Goal: Task Accomplishment & Management: Use online tool/utility

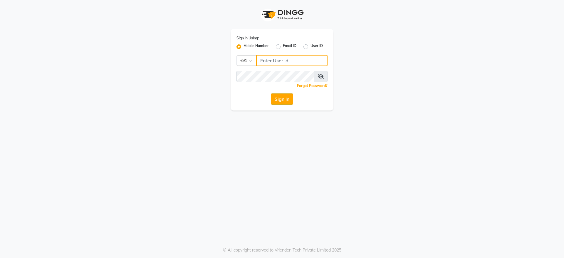
type input "8806650650"
click at [281, 97] on button "Sign In" at bounding box center [282, 98] width 22 height 11
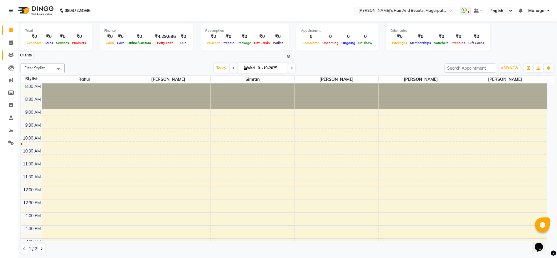
click at [9, 54] on icon at bounding box center [11, 55] width 6 height 4
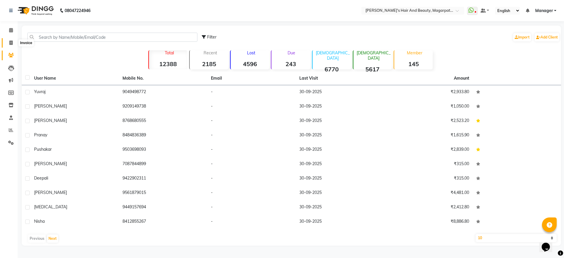
click at [8, 43] on span at bounding box center [11, 43] width 10 height 7
select select "4517"
select select "service"
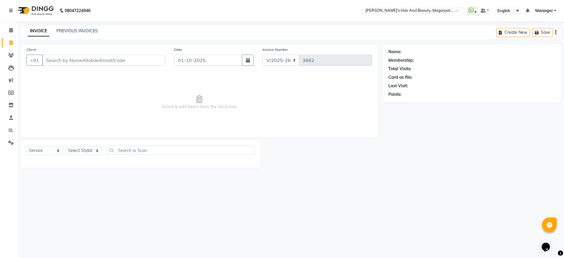
click at [83, 60] on input "Client" at bounding box center [103, 60] width 123 height 11
type input "9604364533"
click at [142, 57] on span "Add Client" at bounding box center [150, 60] width 23 height 6
select select "22"
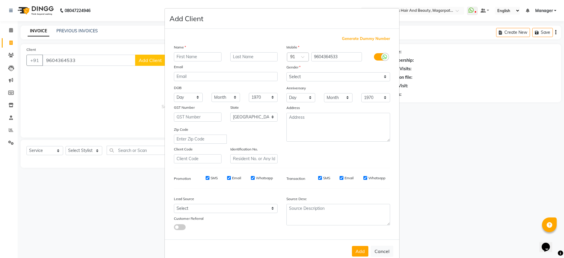
click at [188, 55] on input "text" at bounding box center [198, 56] width 48 height 9
click at [375, 249] on button "Cancel" at bounding box center [381, 250] width 23 height 11
select select
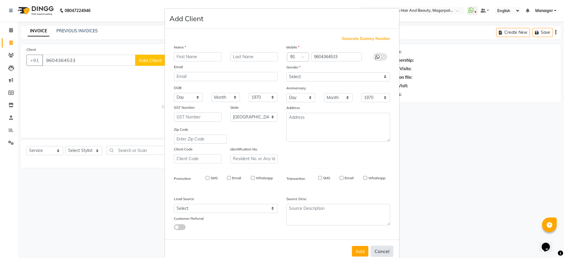
select select "null"
select select
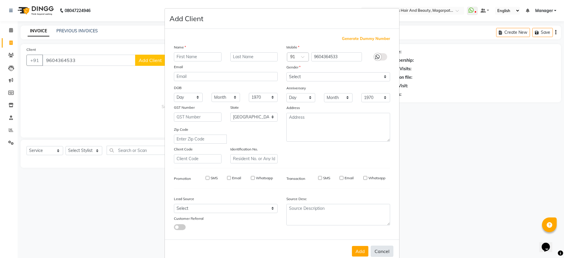
checkbox input "false"
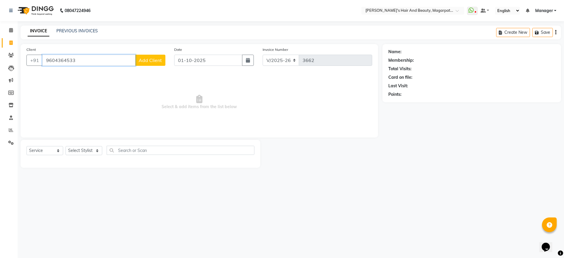
click at [59, 55] on input "9604364533" at bounding box center [88, 60] width 93 height 11
type input "9604264533"
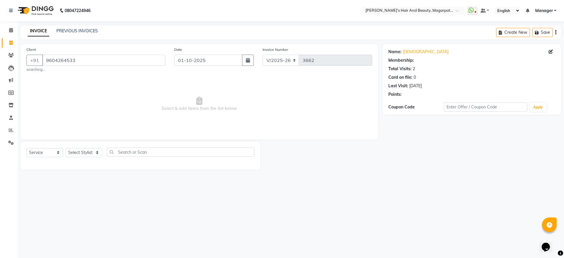
select select "1: Object"
click at [76, 80] on span "Select & add items from the list below" at bounding box center [198, 104] width 345 height 59
click at [92, 152] on select "Select Stylist [PERSON_NAME] [PERSON_NAME] [PERSON_NAME] Manager [PERSON_NAME] …" at bounding box center [83, 152] width 37 height 9
select select "25867"
click at [65, 148] on select "Select Stylist [PERSON_NAME] [PERSON_NAME] [PERSON_NAME] Manager [PERSON_NAME] …" at bounding box center [83, 152] width 37 height 9
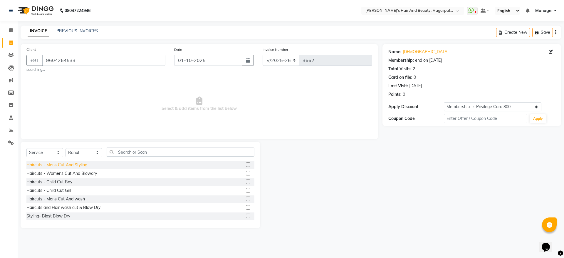
click at [83, 165] on div "Haircuts - Mens Cut And Styling" at bounding box center [56, 165] width 61 height 6
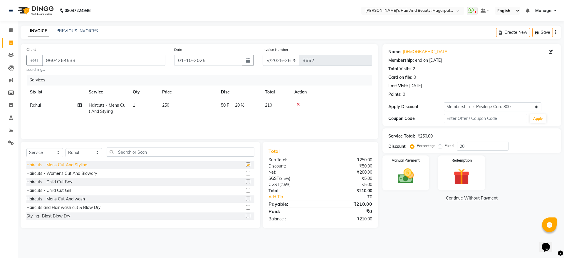
checkbox input "false"
click at [124, 149] on input "text" at bounding box center [181, 151] width 148 height 9
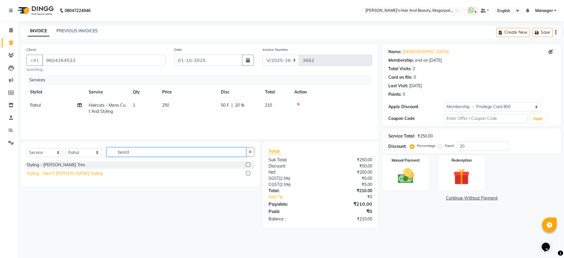
type input "beard"
click at [76, 173] on div "Styling - Men'S [PERSON_NAME] Styling" at bounding box center [64, 173] width 76 height 6
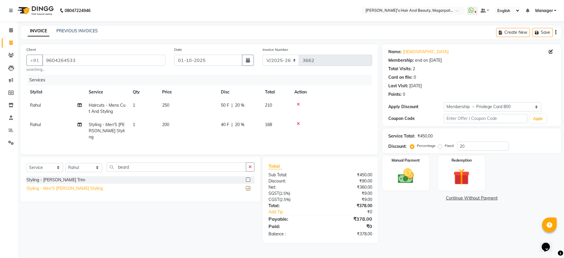
checkbox input "false"
click at [247, 65] on button "button" at bounding box center [248, 60] width 12 height 11
select select "10"
select select "2025"
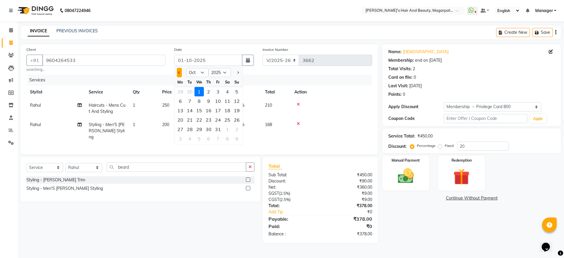
click at [180, 74] on button "Previous month" at bounding box center [179, 72] width 5 height 9
select select "9"
click at [190, 129] on div "30" at bounding box center [189, 128] width 9 height 9
type input "30-09-2025"
type input "0"
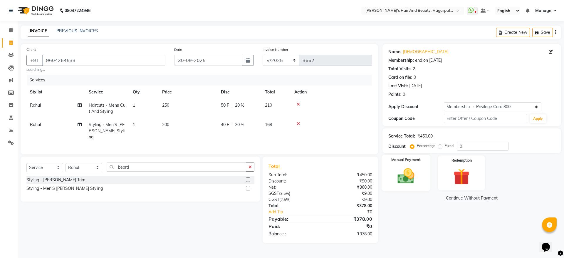
click at [416, 163] on div "Manual Payment" at bounding box center [405, 173] width 49 height 36
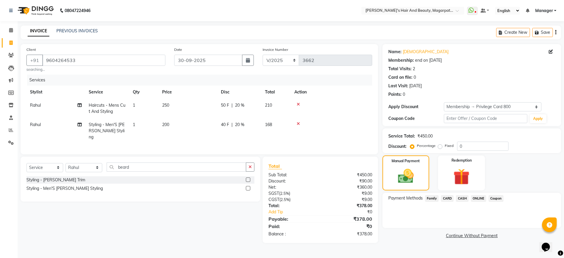
click at [479, 195] on span "ONLINE" at bounding box center [477, 198] width 15 height 7
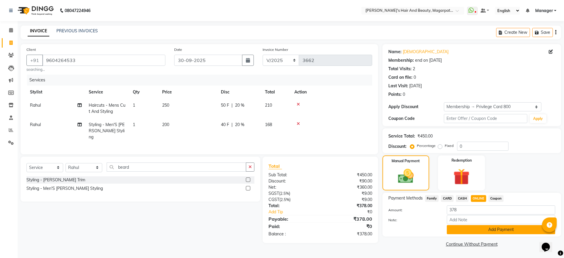
click at [482, 230] on button "Add Payment" at bounding box center [500, 229] width 108 height 9
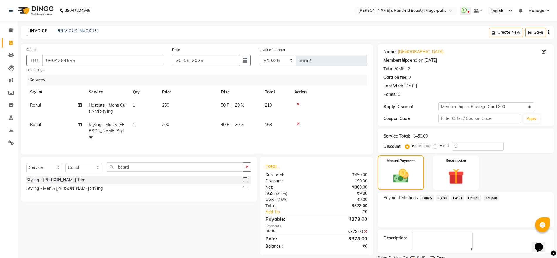
scroll to position [23, 0]
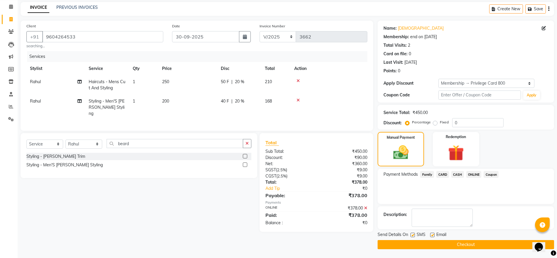
click at [475, 241] on button "Checkout" at bounding box center [465, 244] width 176 height 9
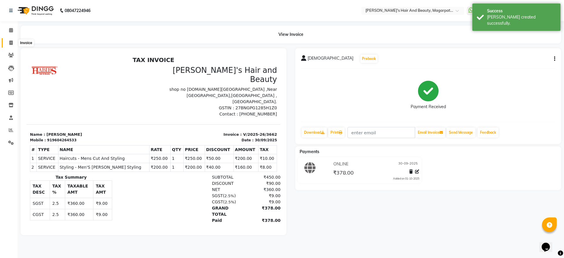
click at [9, 42] on icon at bounding box center [10, 43] width 3 height 4
select select "service"
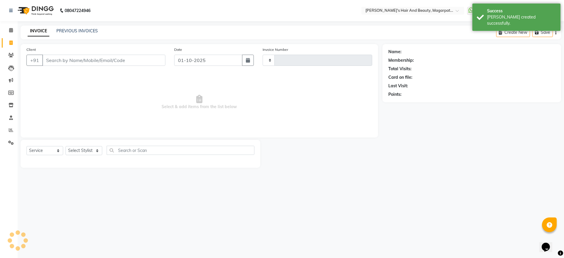
type input "3663"
select select "4517"
click at [52, 60] on input "Client" at bounding box center [103, 60] width 123 height 11
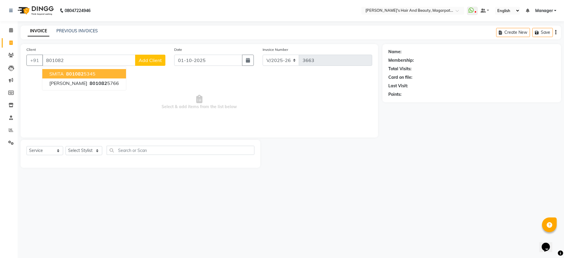
click at [57, 73] on span "SMITA" at bounding box center [56, 74] width 14 height 6
type input "8010825345"
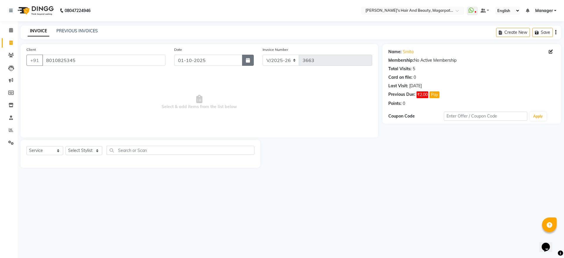
click at [247, 57] on button "button" at bounding box center [248, 60] width 12 height 11
select select "10"
select select "2025"
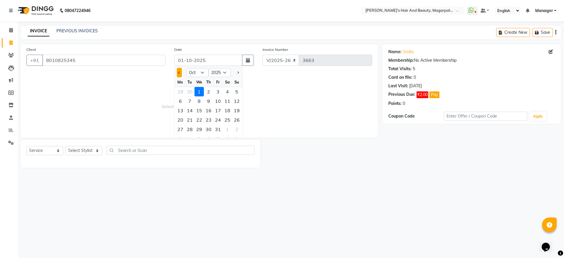
click at [178, 76] on button "Previous month" at bounding box center [179, 72] width 5 height 9
select select "9"
click at [192, 129] on div "30" at bounding box center [189, 128] width 9 height 9
type input "30-09-2025"
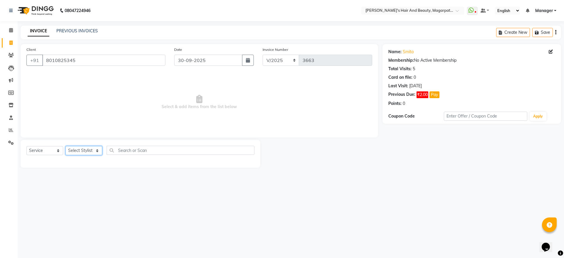
click at [78, 147] on select "Select Stylist [PERSON_NAME] [PERSON_NAME] [PERSON_NAME] Manager [PERSON_NAME] …" at bounding box center [83, 150] width 37 height 9
select select "67464"
click at [65, 146] on select "Select Stylist [PERSON_NAME] [PERSON_NAME] [PERSON_NAME] Manager [PERSON_NAME] …" at bounding box center [83, 150] width 37 height 9
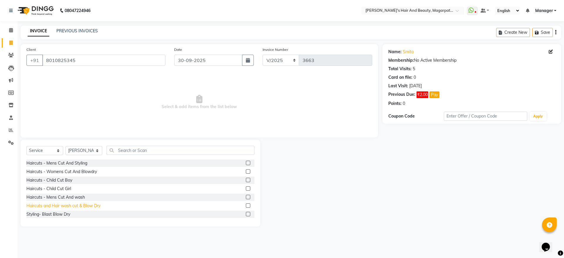
click at [85, 207] on div "Haircuts and Hair wash cut & Blow Dry" at bounding box center [63, 206] width 74 height 6
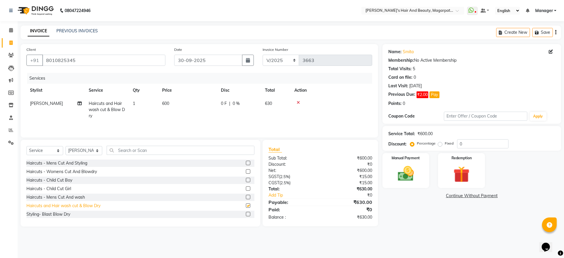
checkbox input "false"
click at [235, 106] on span "0 %" at bounding box center [235, 103] width 7 height 6
select select "67464"
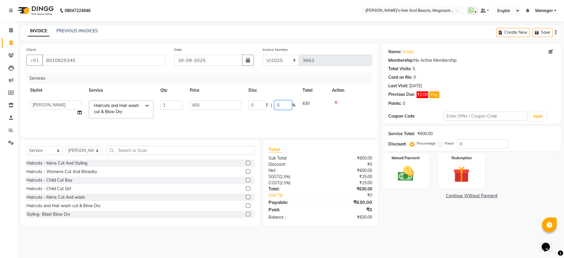
click at [280, 105] on input "0" at bounding box center [283, 104] width 18 height 9
type input "20"
click at [274, 114] on tr "[PERSON_NAME] [PERSON_NAME] [PERSON_NAME] Manager [PERSON_NAME] [PERSON_NAME] […" at bounding box center [198, 109] width 345 height 25
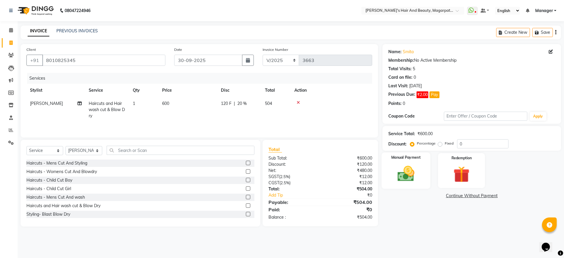
click at [410, 167] on img at bounding box center [405, 173] width 27 height 19
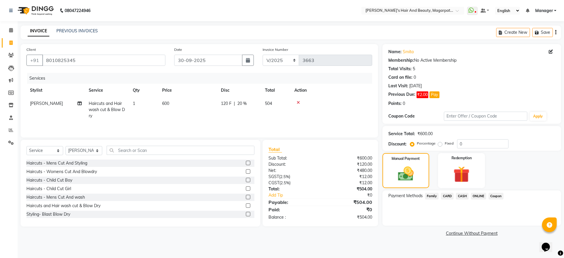
click at [479, 193] on span "ONLINE" at bounding box center [477, 196] width 15 height 7
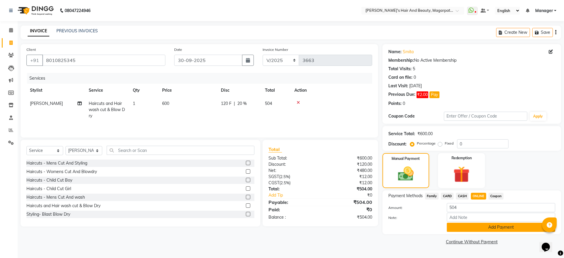
click at [480, 225] on button "Add Payment" at bounding box center [500, 226] width 108 height 9
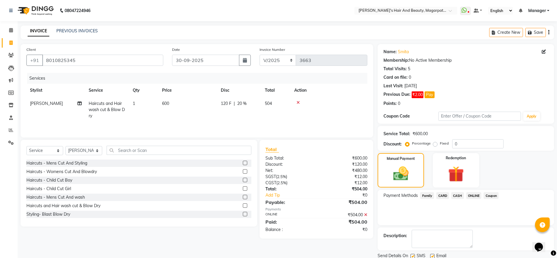
scroll to position [21, 0]
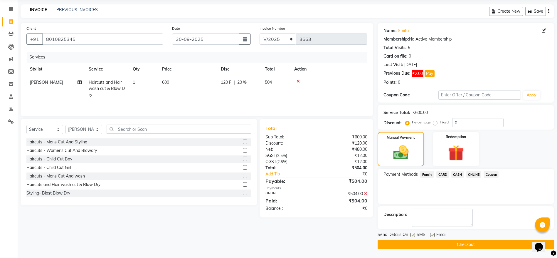
click at [467, 242] on button "Checkout" at bounding box center [465, 244] width 176 height 9
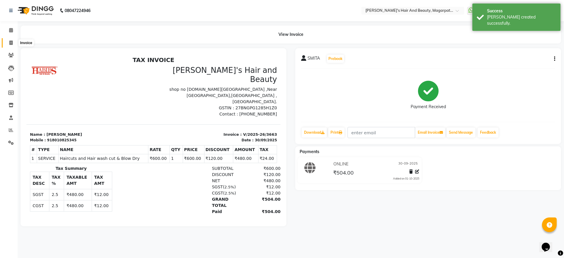
click at [11, 43] on icon at bounding box center [10, 43] width 3 height 4
select select "4517"
select select "service"
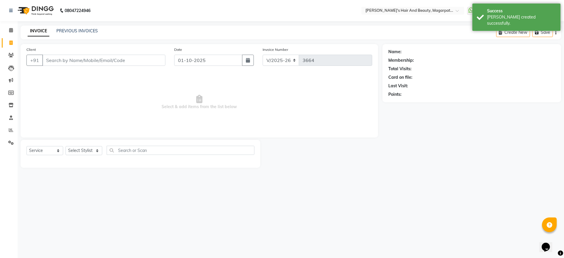
click at [59, 57] on input "Client" at bounding box center [103, 60] width 123 height 11
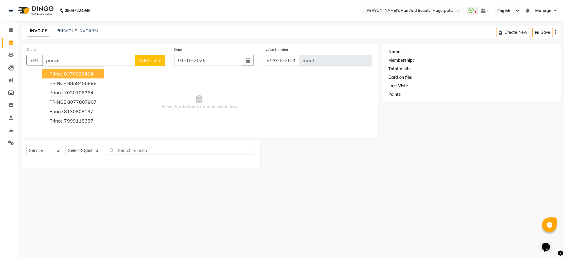
click at [60, 73] on span "Prince" at bounding box center [56, 74] width 14 height 6
type input "8370026494"
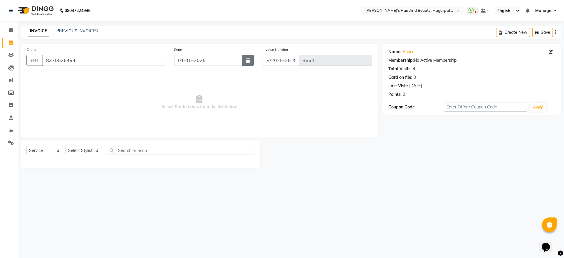
click at [249, 64] on button "button" at bounding box center [248, 60] width 12 height 11
select select "10"
select select "2025"
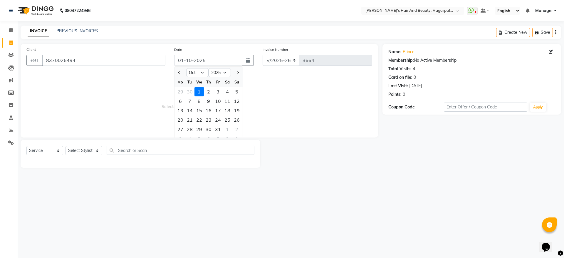
click at [176, 72] on div at bounding box center [180, 72] width 12 height 9
click at [178, 74] on button "Previous month" at bounding box center [179, 72] width 5 height 9
select select "9"
click at [186, 128] on div "30" at bounding box center [189, 128] width 9 height 9
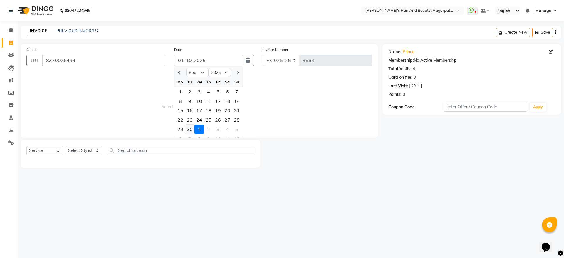
type input "30-09-2025"
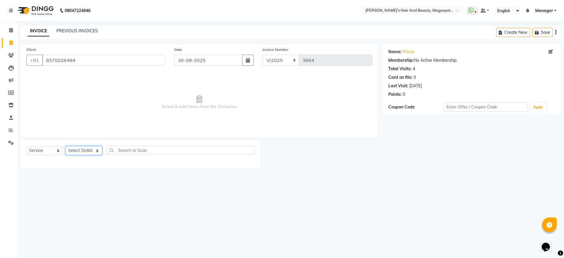
click at [81, 147] on select "Select Stylist [PERSON_NAME] [PERSON_NAME] [PERSON_NAME] Manager [PERSON_NAME] …" at bounding box center [83, 150] width 37 height 9
select select "25867"
click at [65, 146] on select "Select Stylist [PERSON_NAME] [PERSON_NAME] [PERSON_NAME] Manager [PERSON_NAME] …" at bounding box center [83, 150] width 37 height 9
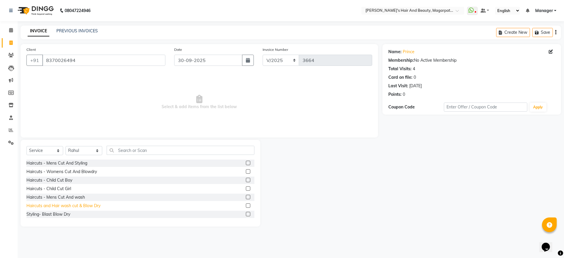
click at [79, 206] on div "Haircuts and Hair wash cut & Blow Dry" at bounding box center [63, 206] width 74 height 6
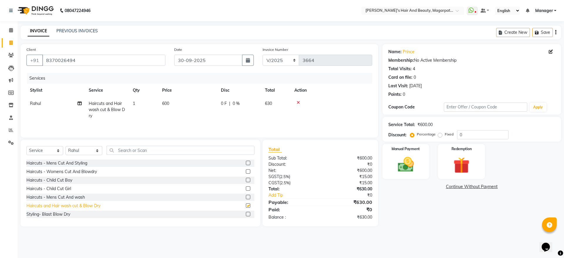
checkbox input "false"
click at [81, 153] on select "Select Stylist [PERSON_NAME] [PERSON_NAME] [PERSON_NAME] Manager [PERSON_NAME] …" at bounding box center [83, 150] width 37 height 9
select select "67464"
click at [65, 148] on select "Select Stylist [PERSON_NAME] [PERSON_NAME] [PERSON_NAME] Manager [PERSON_NAME] …" at bounding box center [83, 150] width 37 height 9
click at [82, 198] on div "Haircuts - Mens Cut And wash" at bounding box center [55, 197] width 58 height 6
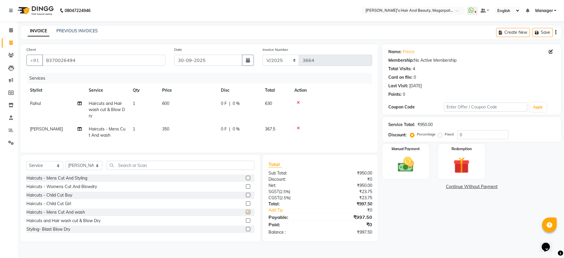
checkbox input "false"
click at [168, 126] on span "350" at bounding box center [165, 128] width 7 height 5
select select "67464"
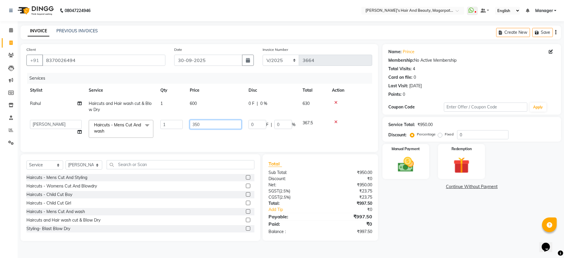
drag, startPoint x: 205, startPoint y: 125, endPoint x: 194, endPoint y: 126, distance: 10.9
click at [194, 126] on input "350" at bounding box center [216, 124] width 52 height 9
type input "360"
click at [195, 139] on td "360" at bounding box center [215, 128] width 59 height 25
select select "67464"
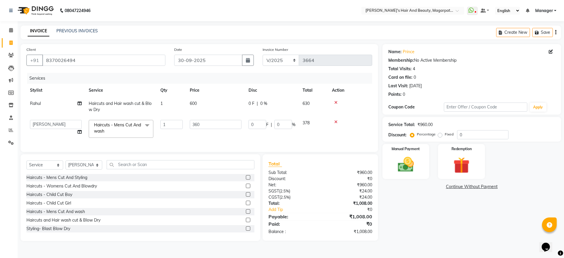
click at [196, 104] on span "600" at bounding box center [193, 103] width 7 height 5
select select "25867"
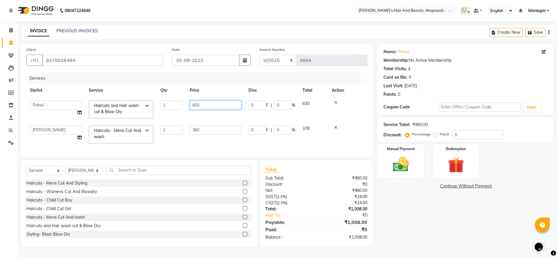
click at [197, 104] on input "600" at bounding box center [216, 104] width 52 height 9
type input "660"
click at [197, 118] on tbody "[PERSON_NAME] [PERSON_NAME] [PERSON_NAME] Manager [PERSON_NAME] [PERSON_NAME] […" at bounding box center [198, 122] width 345 height 50
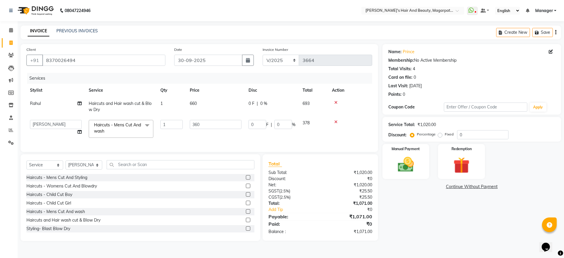
click at [194, 102] on span "660" at bounding box center [193, 103] width 7 height 5
select select "25867"
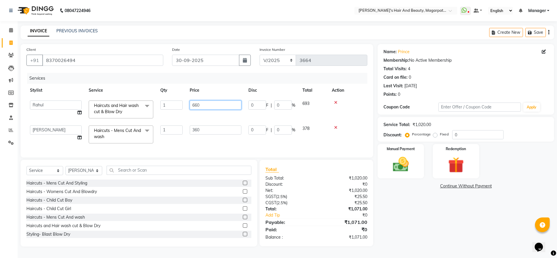
click at [197, 102] on input "660" at bounding box center [216, 104] width 52 height 9
type input "640"
click at [198, 114] on td "640" at bounding box center [215, 109] width 59 height 25
select select "25867"
click at [403, 158] on img at bounding box center [400, 164] width 27 height 19
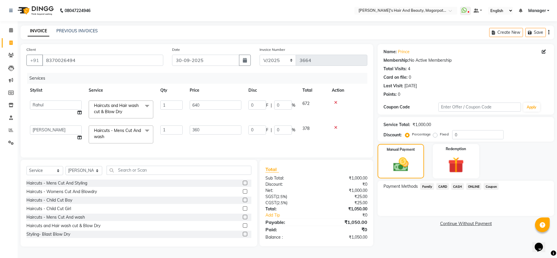
click at [476, 185] on span "ONLINE" at bounding box center [473, 186] width 15 height 7
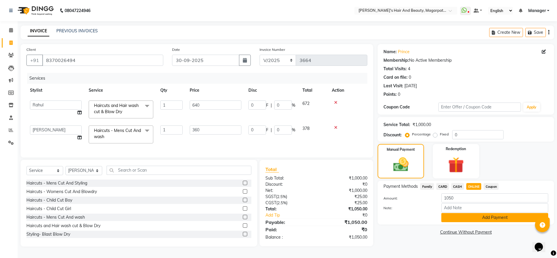
click at [473, 217] on button "Add Payment" at bounding box center [494, 217] width 107 height 9
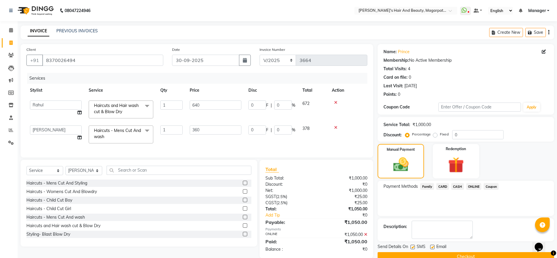
scroll to position [16, 0]
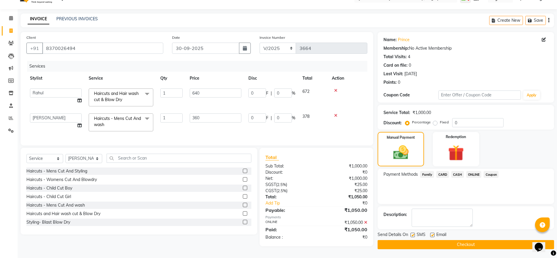
click at [458, 242] on button "Checkout" at bounding box center [465, 244] width 176 height 9
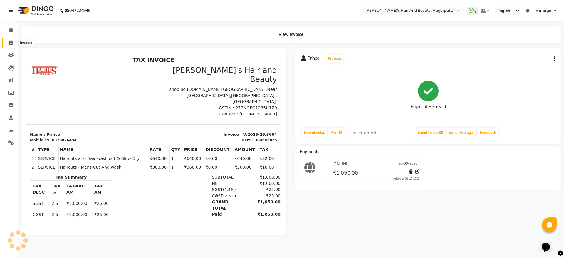
click at [10, 42] on icon at bounding box center [10, 43] width 3 height 4
select select "4517"
select select "service"
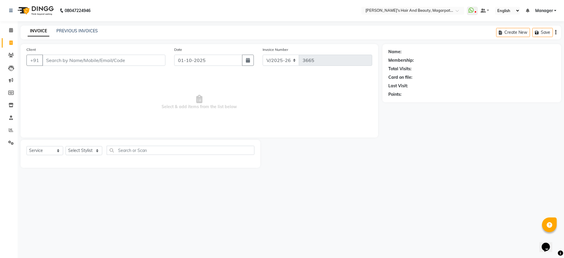
click at [55, 62] on input "Client" at bounding box center [103, 60] width 123 height 11
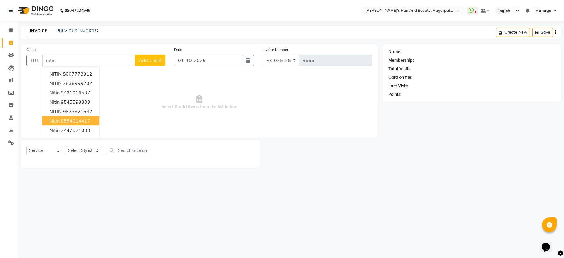
click at [66, 118] on ngb-highlight "8554014417" at bounding box center [75, 121] width 29 height 6
type input "8554014417"
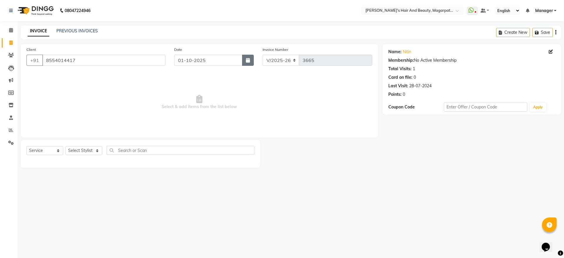
click at [243, 60] on button "button" at bounding box center [248, 60] width 12 height 11
select select "10"
select select "2025"
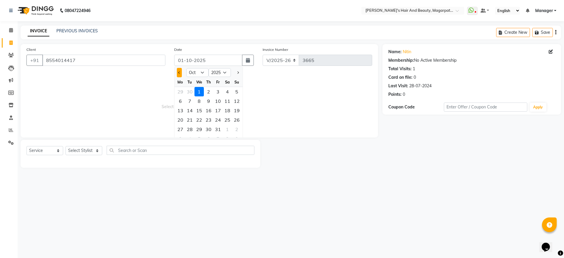
click at [180, 71] on span "Previous month" at bounding box center [179, 72] width 2 height 2
select select "9"
click at [190, 131] on div "30" at bounding box center [189, 128] width 9 height 9
type input "30-09-2025"
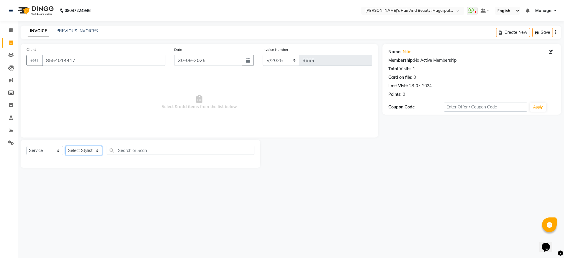
click at [90, 149] on select "Select Stylist [PERSON_NAME] [PERSON_NAME] [PERSON_NAME] Manager [PERSON_NAME] …" at bounding box center [83, 150] width 37 height 9
select select "25867"
click at [65, 146] on select "Select Stylist [PERSON_NAME] [PERSON_NAME] [PERSON_NAME] Manager [PERSON_NAME] …" at bounding box center [83, 150] width 37 height 9
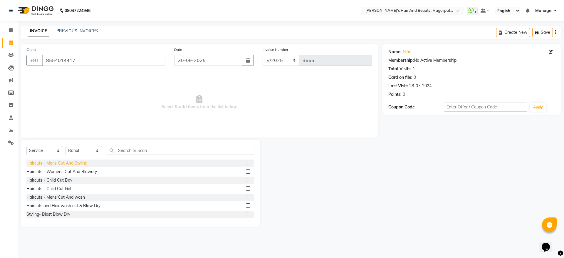
click at [80, 161] on div "Haircuts - Mens Cut And Styling" at bounding box center [56, 163] width 61 height 6
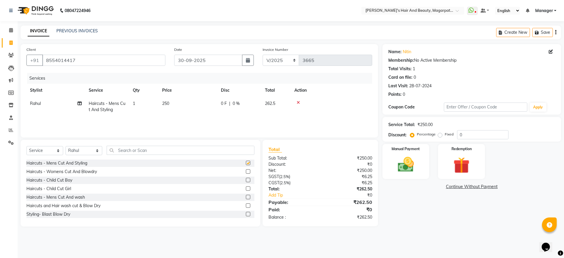
checkbox input "false"
click at [135, 149] on input "text" at bounding box center [181, 150] width 148 height 9
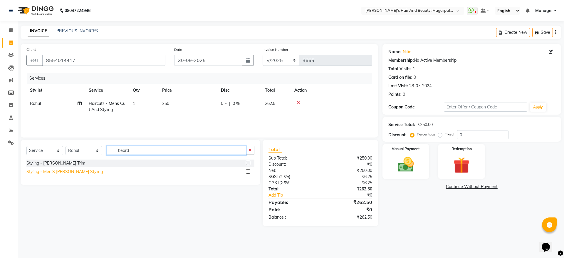
type input "beard"
click at [58, 172] on div "Styling - Men'S [PERSON_NAME] Styling" at bounding box center [64, 171] width 76 height 6
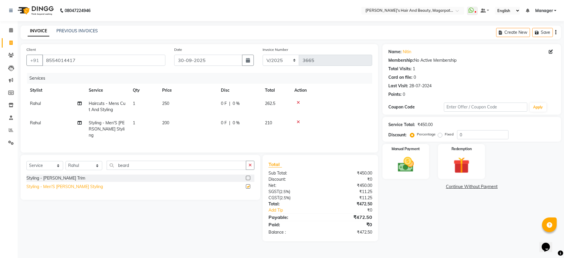
checkbox input "false"
click at [403, 166] on img at bounding box center [405, 164] width 27 height 19
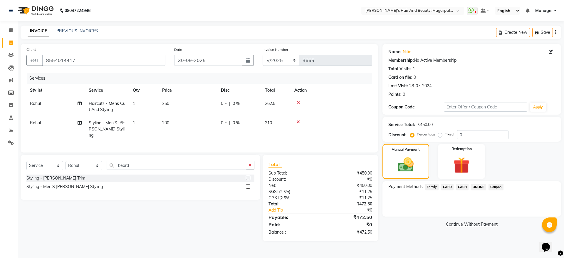
click at [480, 187] on span "ONLINE" at bounding box center [477, 186] width 15 height 7
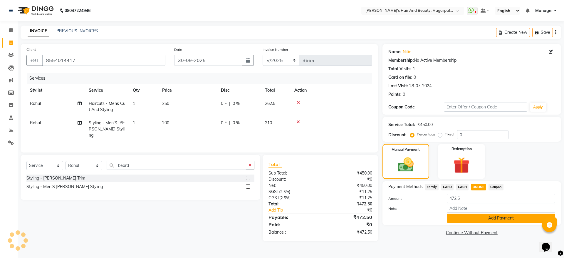
click at [480, 218] on button "Add Payment" at bounding box center [500, 217] width 108 height 9
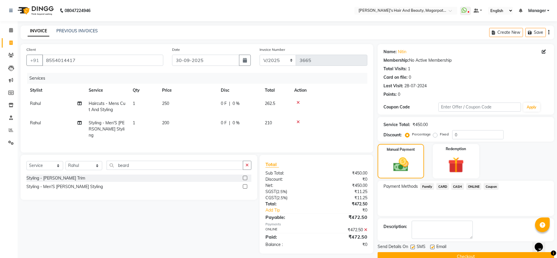
scroll to position [12, 0]
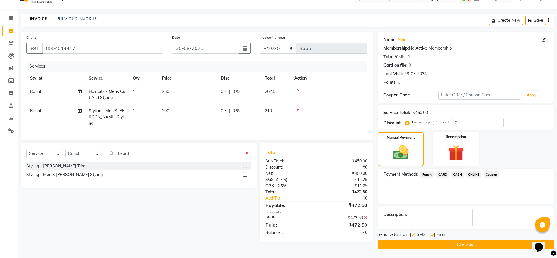
click at [465, 242] on button "Checkout" at bounding box center [465, 244] width 176 height 9
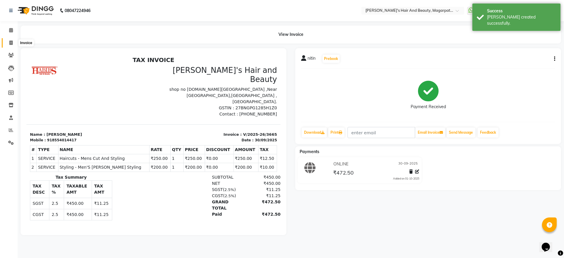
click at [11, 44] on icon at bounding box center [10, 43] width 3 height 4
select select "service"
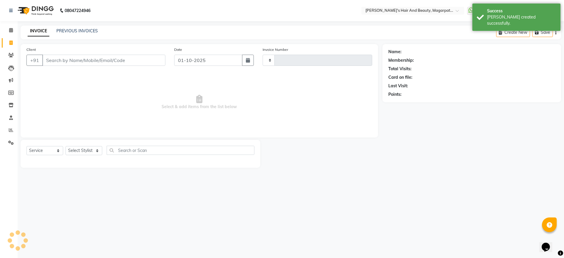
type input "3666"
select select "4517"
click at [52, 60] on input "Client" at bounding box center [103, 60] width 123 height 11
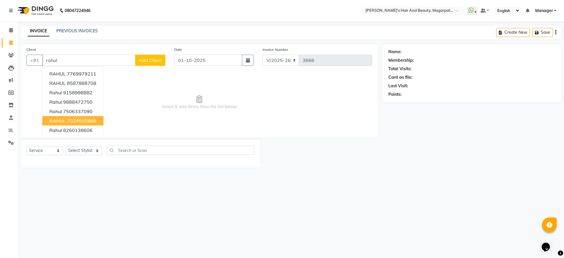
click at [62, 119] on span "RAHUL" at bounding box center [57, 121] width 16 height 6
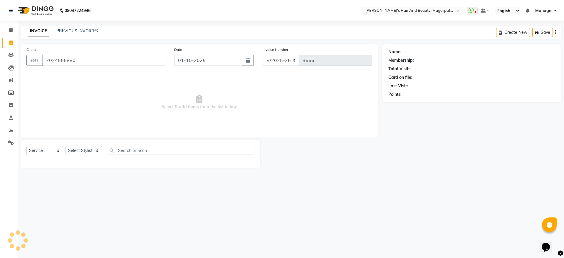
type input "7024555880"
click at [80, 149] on select "Select Stylist [PERSON_NAME] [PERSON_NAME] [PERSON_NAME] Manager [PERSON_NAME] …" at bounding box center [83, 150] width 37 height 9
select select "67454"
click at [65, 146] on select "Select Stylist [PERSON_NAME] [PERSON_NAME] [PERSON_NAME] Manager [PERSON_NAME] …" at bounding box center [83, 150] width 37 height 9
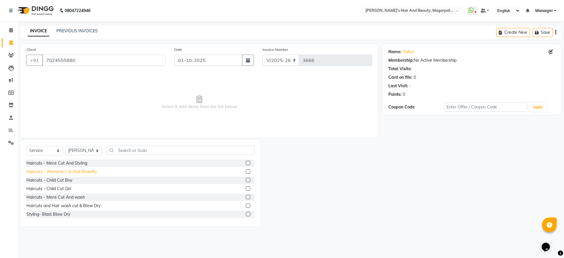
click at [81, 173] on div "Haircuts - Womens Cut And Blowdry" at bounding box center [61, 171] width 70 height 6
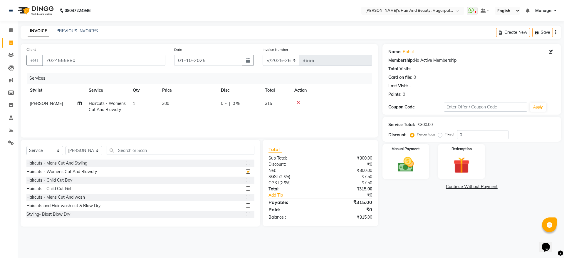
checkbox input "false"
click at [407, 158] on img at bounding box center [405, 164] width 27 height 19
click at [481, 185] on span "ONLINE" at bounding box center [477, 186] width 15 height 7
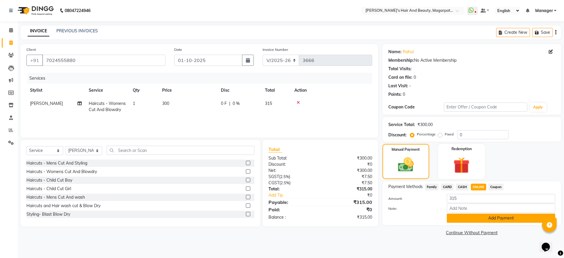
click at [481, 220] on button "Add Payment" at bounding box center [500, 217] width 108 height 9
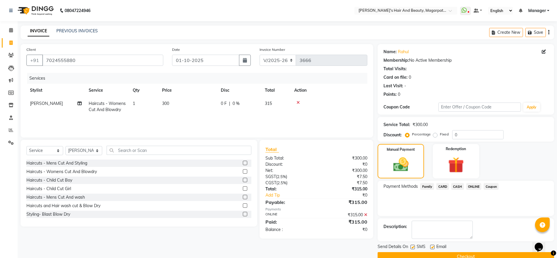
scroll to position [12, 0]
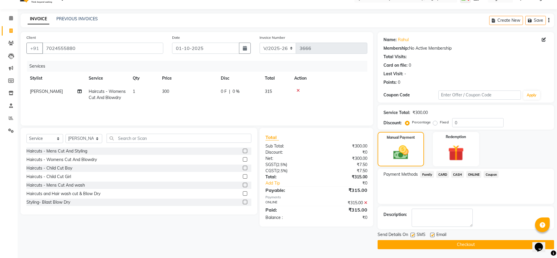
click at [469, 246] on button "Checkout" at bounding box center [465, 244] width 176 height 9
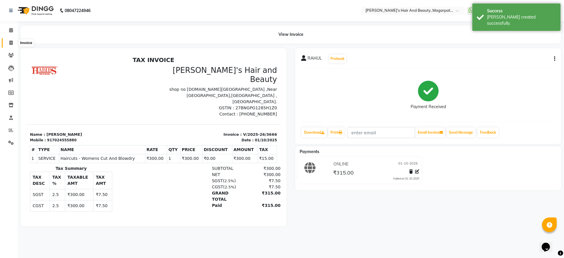
click at [11, 43] on icon at bounding box center [10, 43] width 3 height 4
select select "4517"
select select "service"
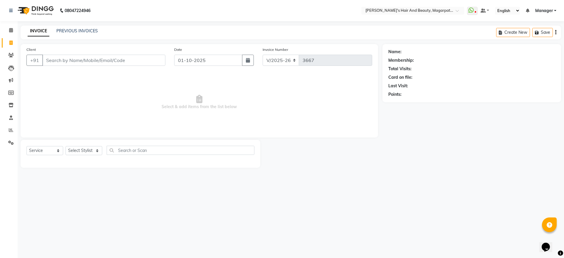
click at [60, 58] on input "Client" at bounding box center [103, 60] width 123 height 11
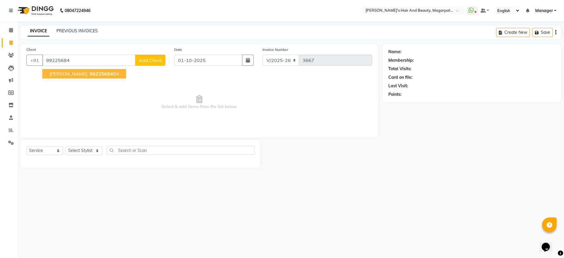
click at [61, 75] on span "[PERSON_NAME]" at bounding box center [68, 74] width 38 height 6
type input "9922568484"
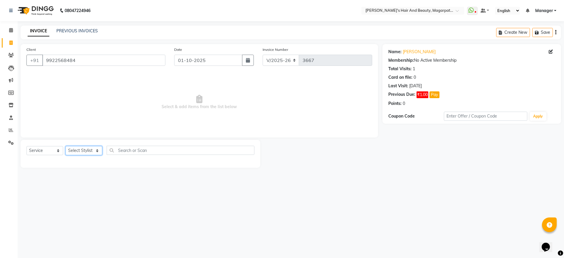
click at [74, 149] on select "Select Stylist [PERSON_NAME] [PERSON_NAME] [PERSON_NAME] Manager [PERSON_NAME] …" at bounding box center [83, 150] width 37 height 9
select select "67454"
click at [65, 146] on select "Select Stylist [PERSON_NAME] [PERSON_NAME] [PERSON_NAME] Manager [PERSON_NAME] …" at bounding box center [83, 150] width 37 height 9
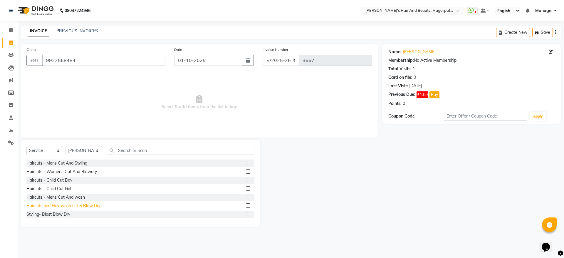
click at [90, 208] on div "Haircuts and Hair wash cut & Blow Dry" at bounding box center [63, 206] width 74 height 6
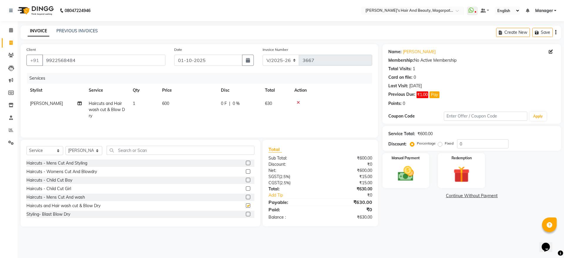
checkbox input "false"
click at [402, 168] on img at bounding box center [405, 173] width 27 height 19
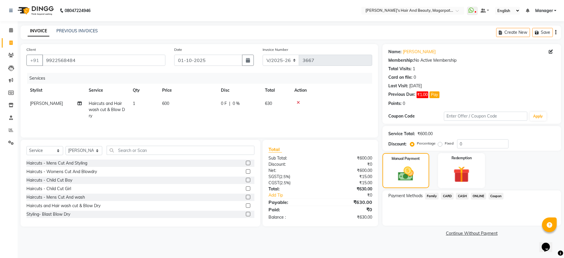
click at [462, 196] on span "CASH" at bounding box center [462, 196] width 13 height 7
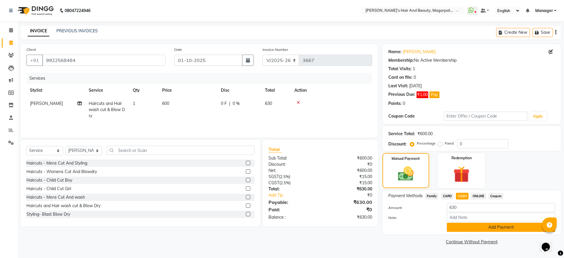
click at [469, 226] on button "Add Payment" at bounding box center [500, 226] width 108 height 9
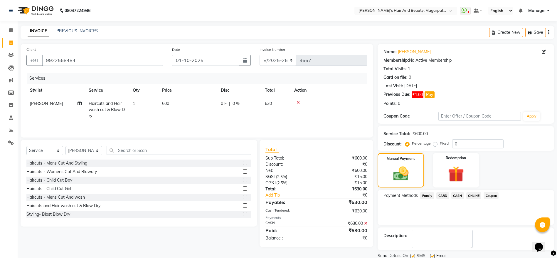
scroll to position [21, 0]
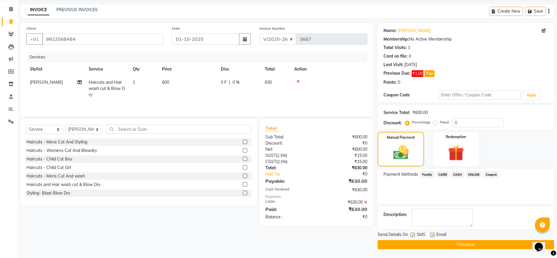
click at [459, 246] on button "Checkout" at bounding box center [465, 244] width 176 height 9
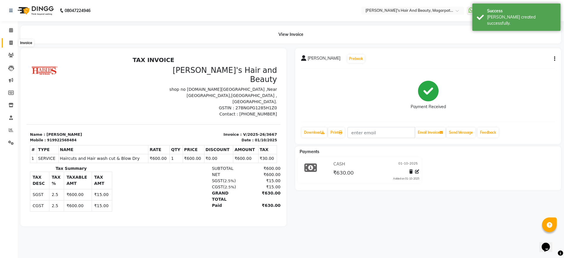
click at [11, 42] on icon at bounding box center [10, 43] width 3 height 4
select select "service"
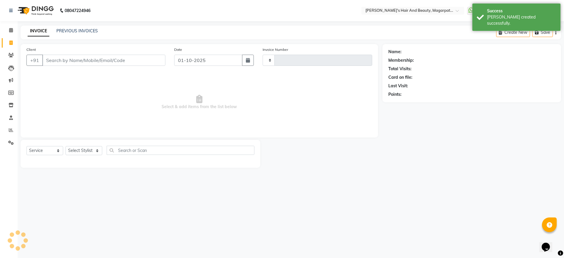
type input "3668"
select select "4517"
click at [64, 58] on input "Client" at bounding box center [103, 60] width 123 height 11
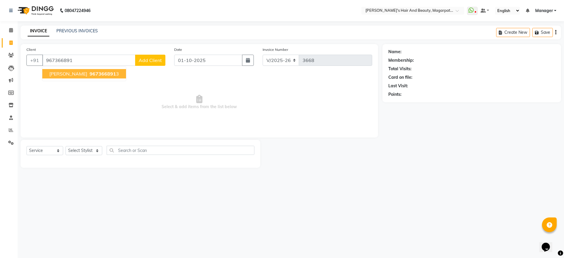
click at [90, 74] on span "967366891" at bounding box center [103, 74] width 26 height 6
type input "9673668913"
select select "1: Object"
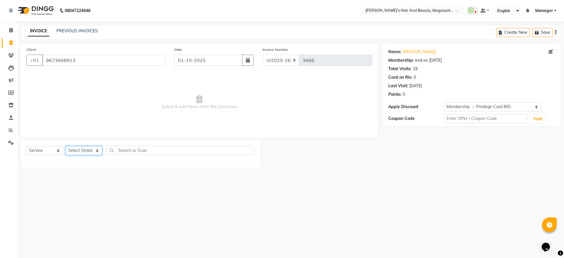
click at [81, 152] on select "Select Stylist [PERSON_NAME] [PERSON_NAME] [PERSON_NAME] Manager [PERSON_NAME] …" at bounding box center [83, 150] width 37 height 9
select select "67454"
click at [65, 146] on select "Select Stylist [PERSON_NAME] [PERSON_NAME] [PERSON_NAME] Manager [PERSON_NAME] …" at bounding box center [83, 150] width 37 height 9
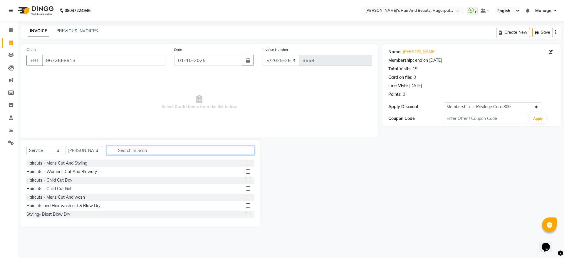
click at [142, 151] on input "text" at bounding box center [181, 150] width 148 height 9
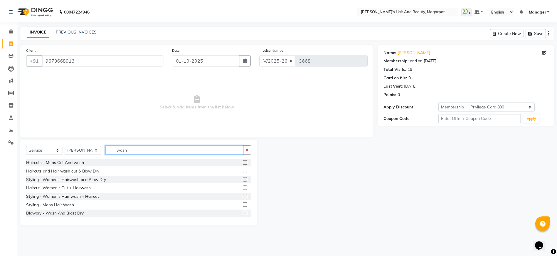
scroll to position [9, 0]
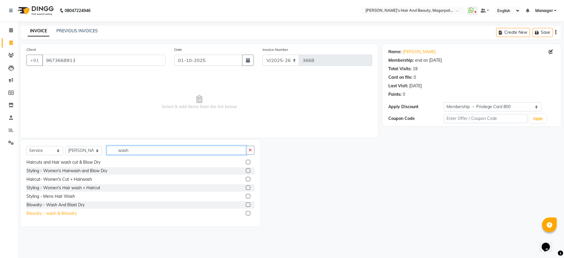
type input "wash"
click at [70, 213] on div "Blowdry - wash & Blowdry" at bounding box center [51, 213] width 50 height 6
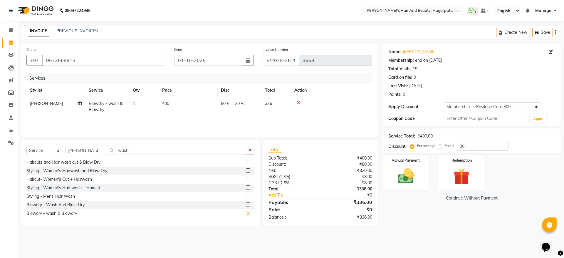
checkbox input "false"
click at [167, 104] on span "400" at bounding box center [165, 103] width 7 height 5
select select "67454"
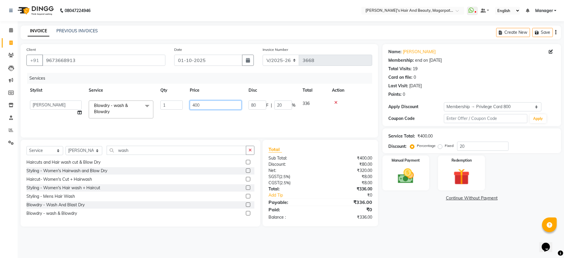
drag, startPoint x: 204, startPoint y: 104, endPoint x: 188, endPoint y: 104, distance: 16.7
click at [188, 104] on td "400" at bounding box center [215, 109] width 59 height 25
type input "480"
click at [187, 116] on td "480" at bounding box center [215, 109] width 59 height 25
select select "67454"
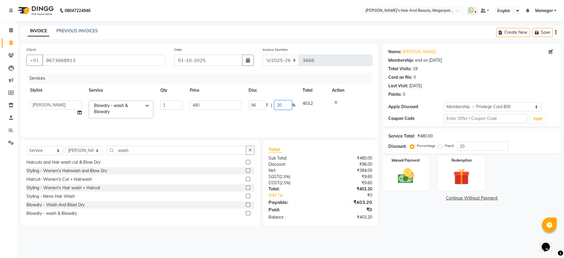
click at [282, 101] on input "20" at bounding box center [283, 104] width 18 height 9
drag, startPoint x: 283, startPoint y: 104, endPoint x: 274, endPoint y: 104, distance: 9.4
click at [274, 104] on div "96 F | 20 %" at bounding box center [271, 104] width 47 height 9
type input "0"
click at [273, 122] on div "Services Stylist Service Qty Price Disc Total Action [PERSON_NAME] [PERSON_NAME…" at bounding box center [198, 102] width 345 height 59
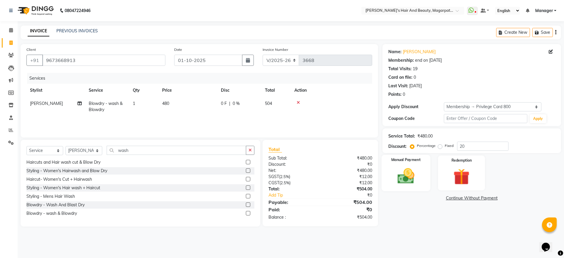
click at [400, 164] on div "Manual Payment" at bounding box center [405, 173] width 49 height 36
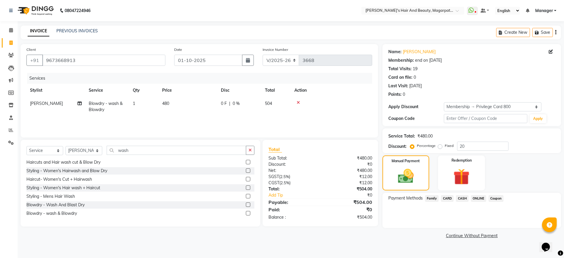
click at [476, 196] on span "ONLINE" at bounding box center [477, 198] width 15 height 7
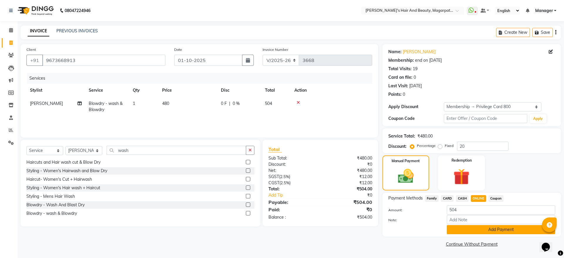
click at [481, 228] on button "Add Payment" at bounding box center [500, 229] width 108 height 9
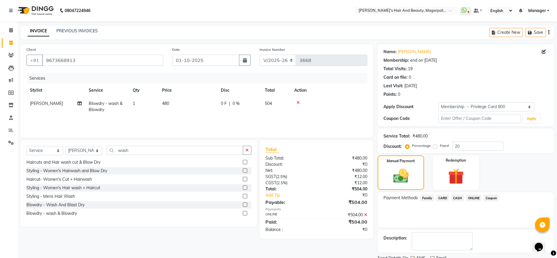
scroll to position [23, 0]
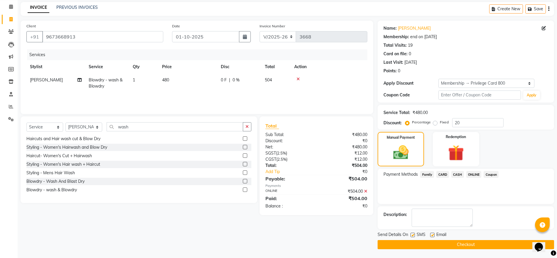
click at [470, 244] on button "Checkout" at bounding box center [465, 244] width 176 height 9
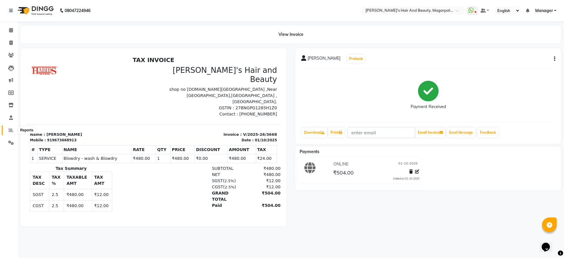
click at [11, 131] on icon at bounding box center [11, 130] width 4 height 4
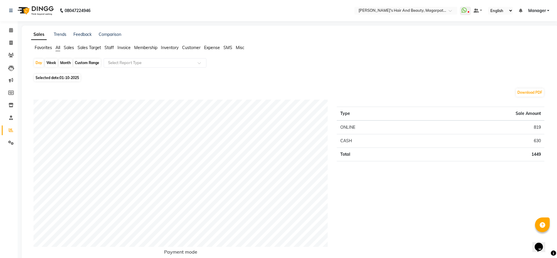
click at [104, 47] on ul "Favorites All Sales Sales Target Staff Invoice Membership Inventory Customer Ex…" at bounding box center [290, 48] width 518 height 6
click at [113, 47] on span "Staff" at bounding box center [108, 47] width 9 height 5
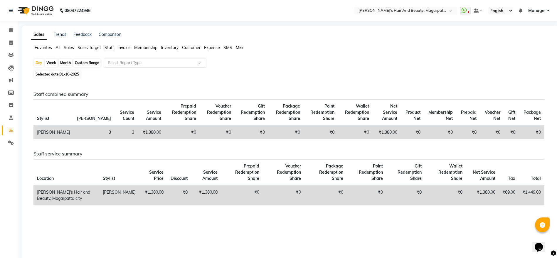
click at [74, 76] on span "01-10-2025" at bounding box center [69, 74] width 19 height 4
select select "10"
select select "2025"
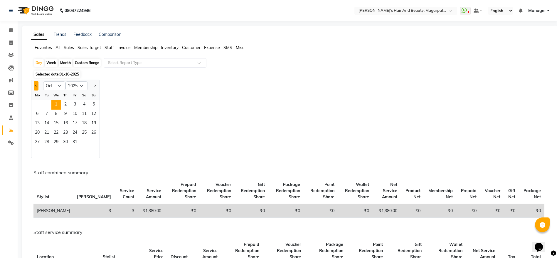
click at [36, 85] on span "Previous month" at bounding box center [36, 86] width 2 height 2
select select "9"
click at [46, 142] on span "30" at bounding box center [46, 142] width 9 height 9
